Goal: Find contact information: Find contact information

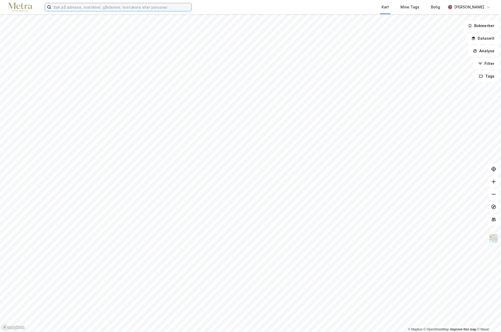
click at [69, 7] on input at bounding box center [121, 7] width 140 height 8
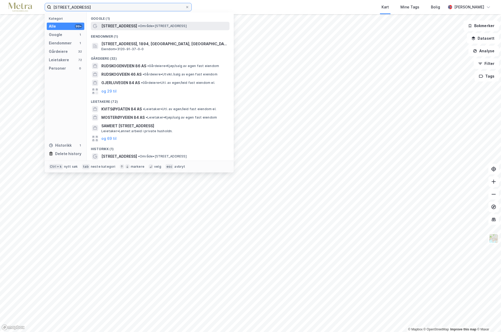
type input "[STREET_ADDRESS]"
click at [122, 24] on span "[STREET_ADDRESS]" at bounding box center [119, 26] width 36 height 6
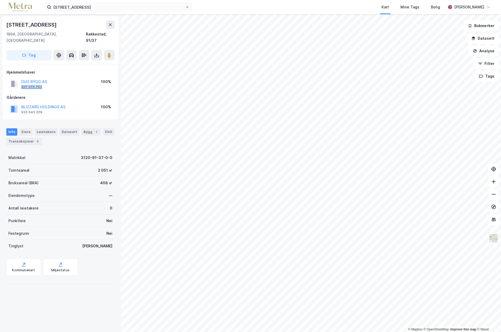
drag, startPoint x: 47, startPoint y: 80, endPoint x: 21, endPoint y: 81, distance: 26.0
click at [21, 81] on div "DUO [PERSON_NAME] AS 927 375 753 100%" at bounding box center [61, 83] width 108 height 13
copy div "927 375 753"
